Goal: Task Accomplishment & Management: Use online tool/utility

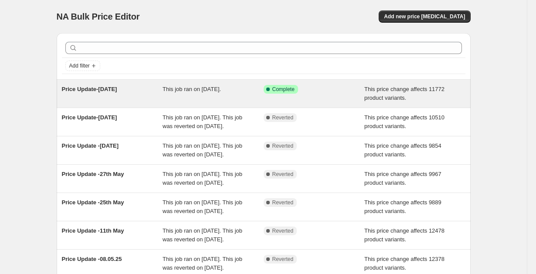
click at [133, 83] on div "Price Update-July 29th This job ran on 29 July 2025. Success Complete Complete …" at bounding box center [264, 94] width 414 height 28
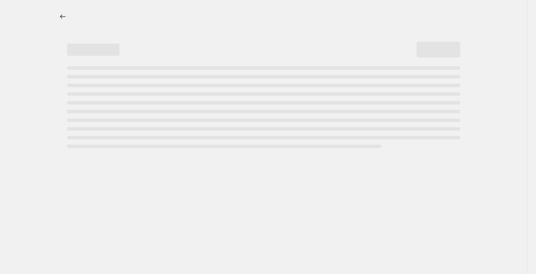
select select "no_change"
select select "pp"
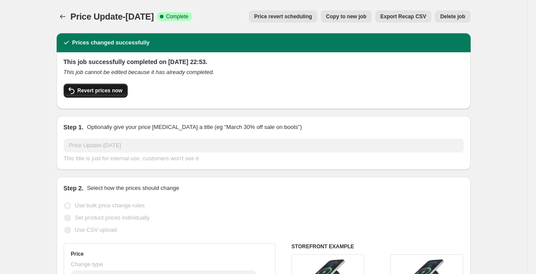
click at [113, 90] on span "Revert prices now" at bounding box center [100, 90] width 45 height 7
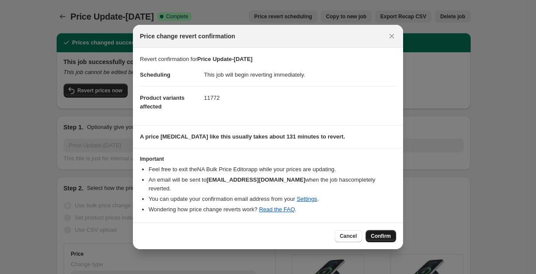
click at [383, 233] on span "Confirm" at bounding box center [381, 236] width 20 height 7
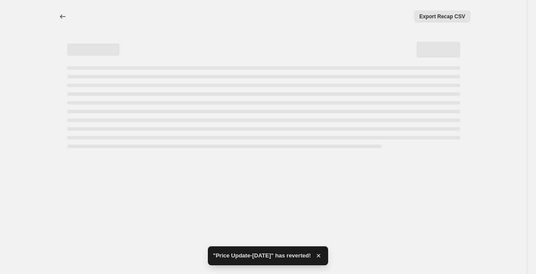
select select "no_change"
select select "pp"
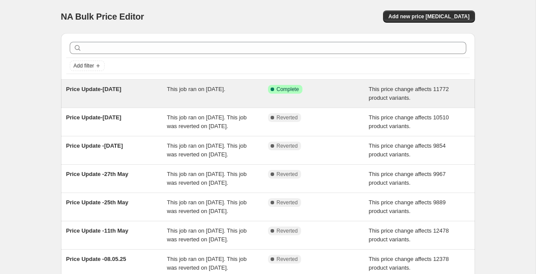
click at [133, 94] on div "Price Update-July 29th" at bounding box center [116, 93] width 101 height 17
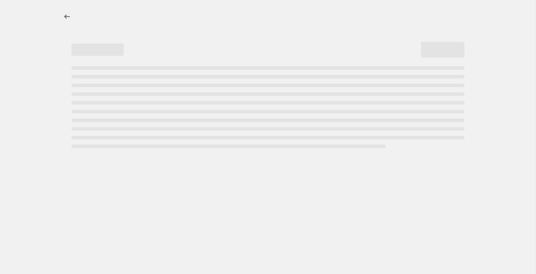
select select "no_change"
select select "pp"
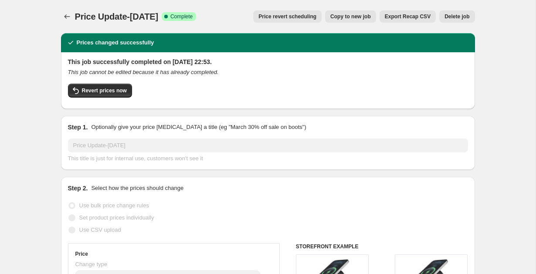
click at [342, 17] on span "Copy to new job" at bounding box center [350, 16] width 41 height 7
select select "no_change"
select select "pp"
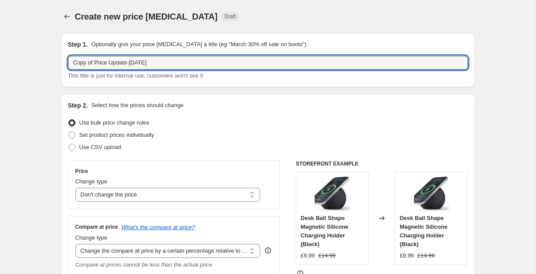
drag, startPoint x: 95, startPoint y: 62, endPoint x: 30, endPoint y: 61, distance: 64.9
drag, startPoint x: 112, startPoint y: 61, endPoint x: 150, endPoint y: 62, distance: 38.8
click at [150, 62] on input "Price Update-[DATE]" at bounding box center [268, 63] width 400 height 14
drag, startPoint x: 150, startPoint y: 62, endPoint x: 111, endPoint y: 61, distance: 39.7
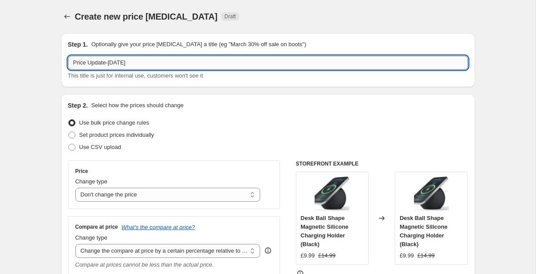
click at [111, 61] on input "Price Update-[DATE]" at bounding box center [268, 63] width 400 height 14
type input "Price Update-August 11th"
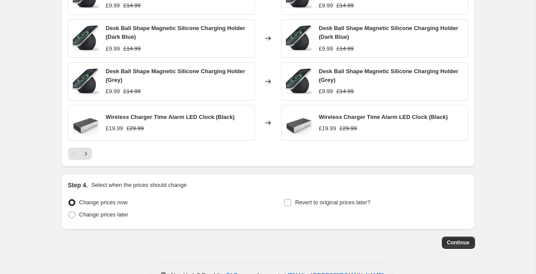
scroll to position [620, 0]
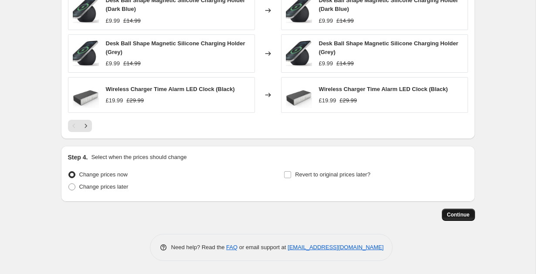
click at [462, 214] on span "Continue" at bounding box center [458, 214] width 23 height 7
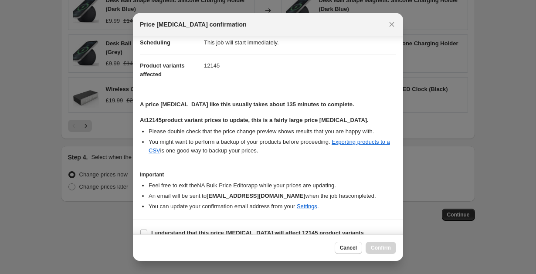
scroll to position [87, 0]
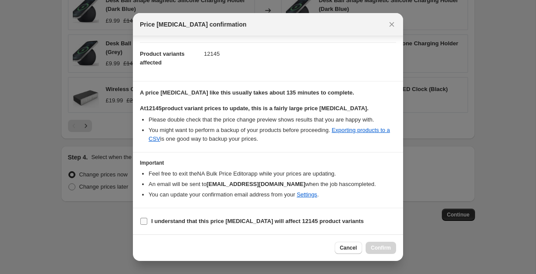
click at [146, 220] on input "I understand that this price change job will affect 12145 product variants" at bounding box center [143, 221] width 7 height 7
checkbox input "true"
click at [375, 246] on span "Confirm" at bounding box center [381, 247] width 20 height 7
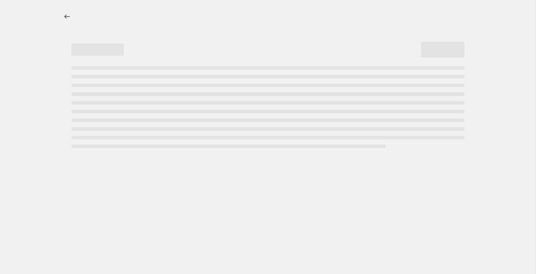
select select "no_change"
select select "pp"
select select "no_change"
select select "pp"
